Goal: Information Seeking & Learning: Learn about a topic

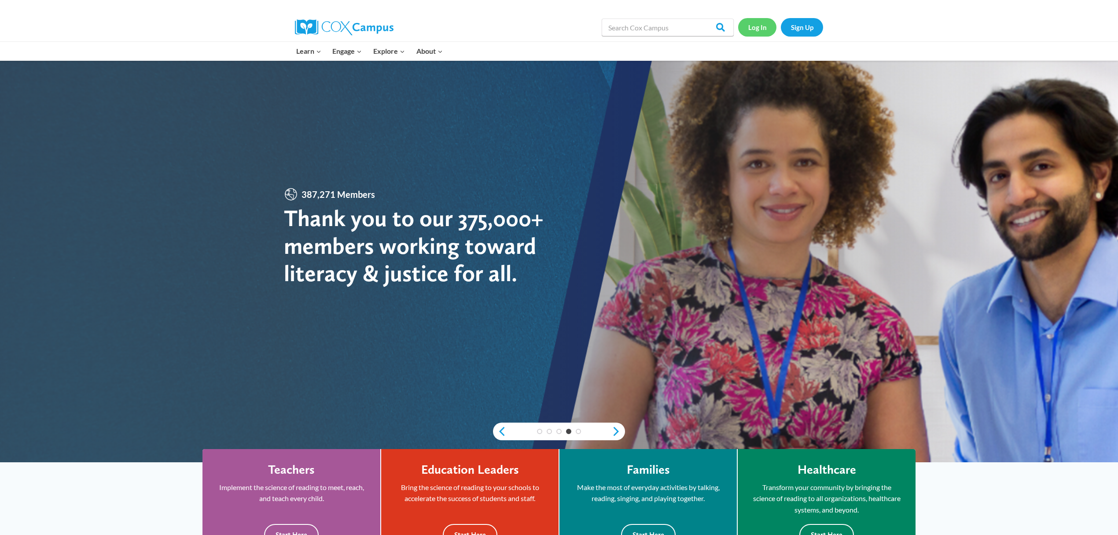
click at [749, 35] on link "Log In" at bounding box center [757, 27] width 38 height 18
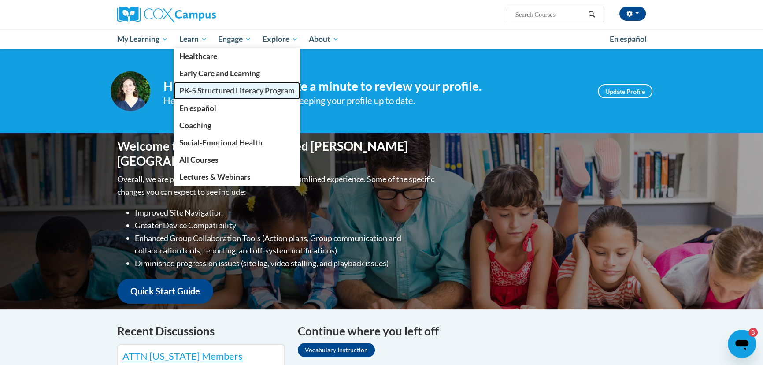
click at [198, 88] on span "PK-5 Structured Literacy Program" at bounding box center [236, 90] width 115 height 9
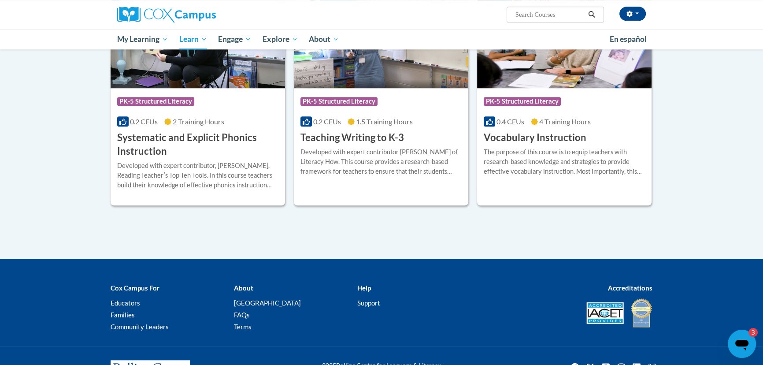
scroll to position [1015, 0]
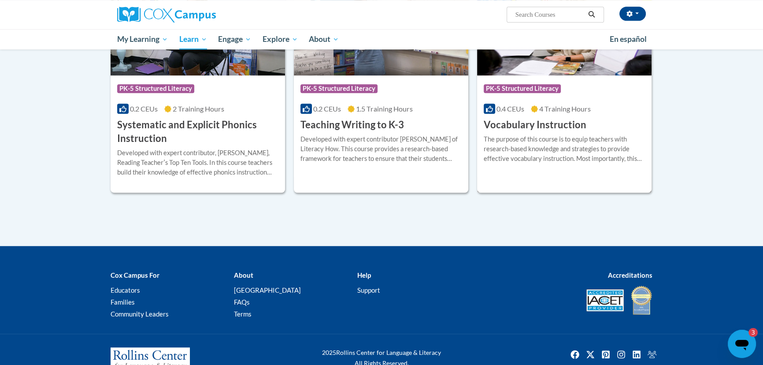
click at [589, 163] on div "The purpose of this course is to equip teachers with research-based knowledge a…" at bounding box center [563, 152] width 161 height 36
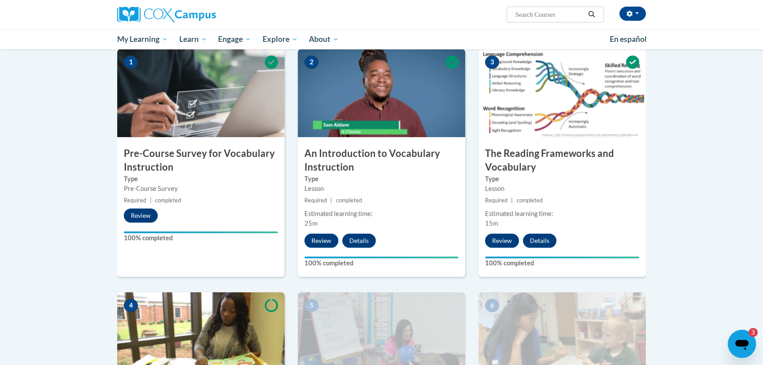
scroll to position [76, 0]
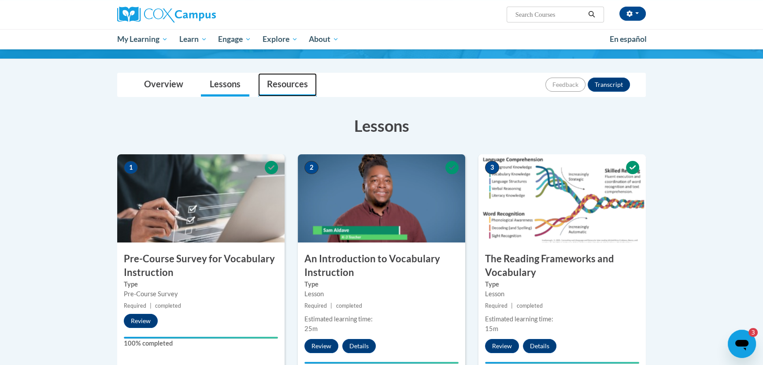
click at [310, 77] on link "Resources" at bounding box center [287, 84] width 59 height 23
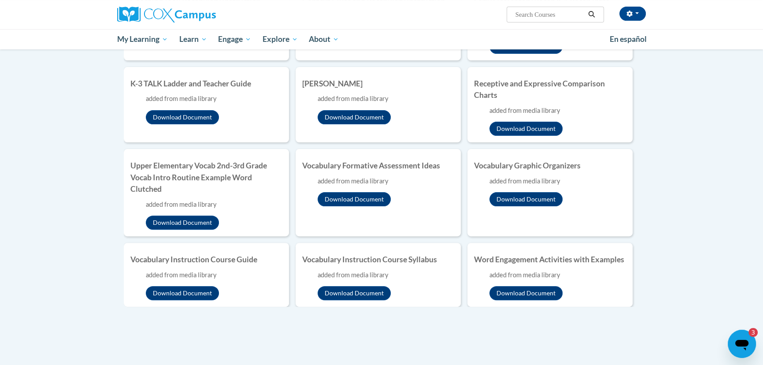
scroll to position [321, 0]
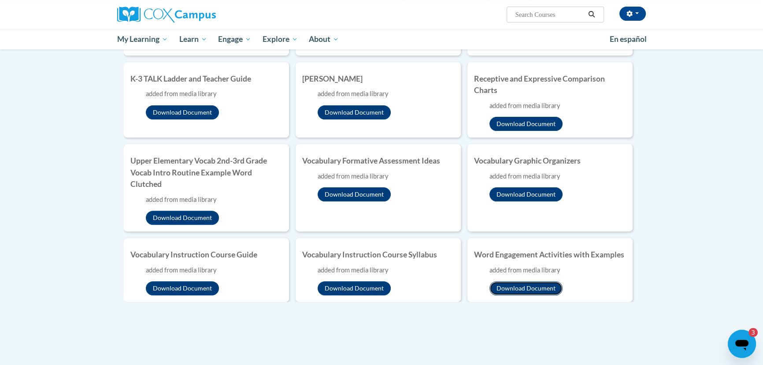
click at [543, 282] on button "Download Document" at bounding box center [525, 288] width 73 height 14
click at [504, 284] on button "Download Document" at bounding box center [525, 288] width 73 height 14
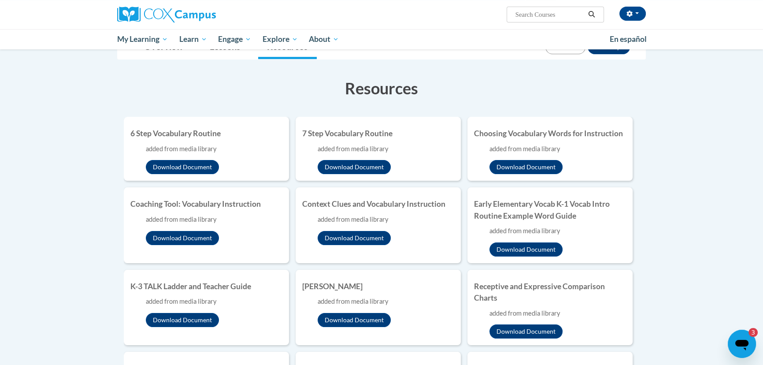
scroll to position [107, 0]
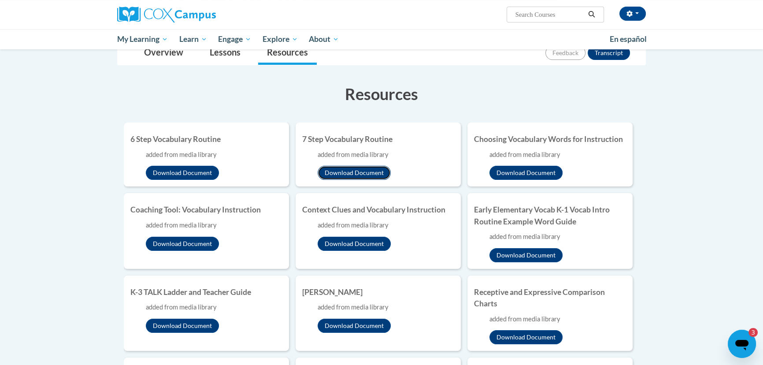
click at [367, 169] on button "Download Document" at bounding box center [353, 173] width 73 height 14
